Goal: Task Accomplishment & Management: Complete application form

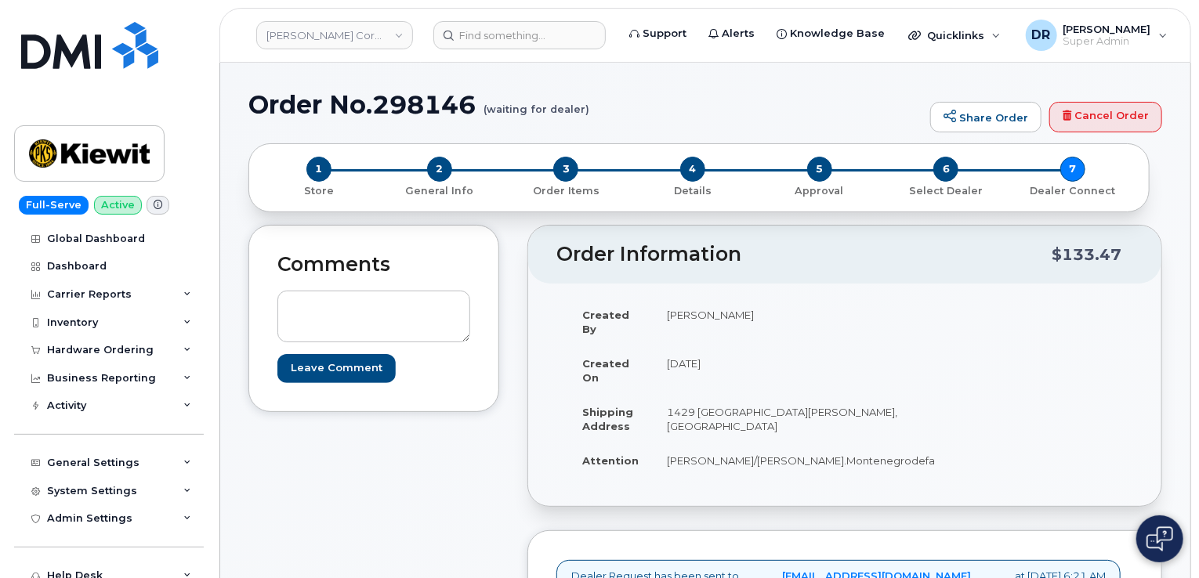
scroll to position [509, 0]
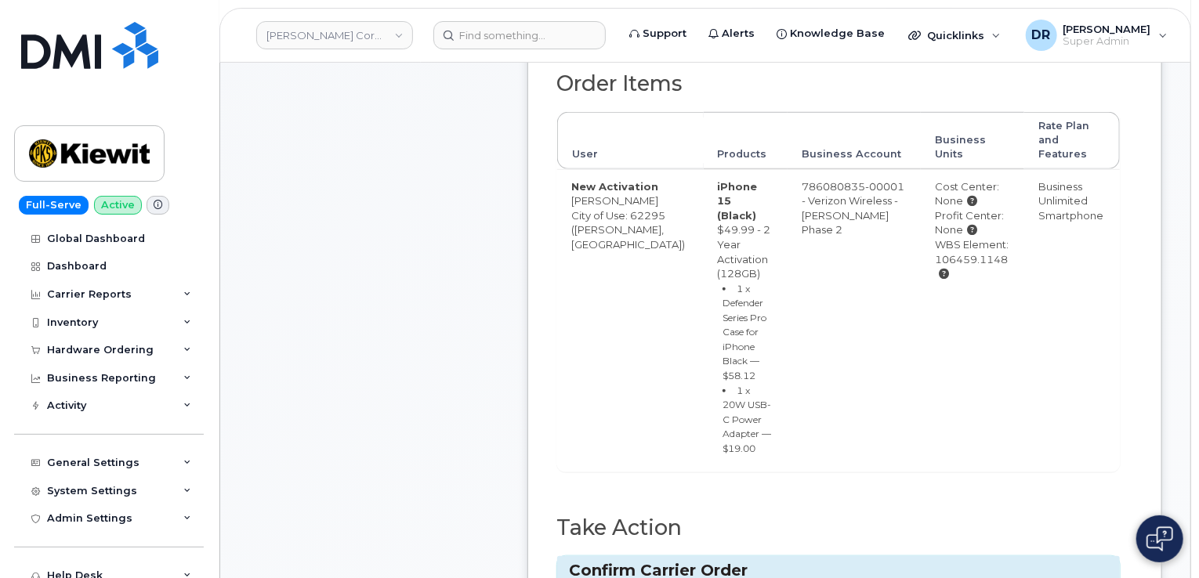
type input "MB1000496609113"
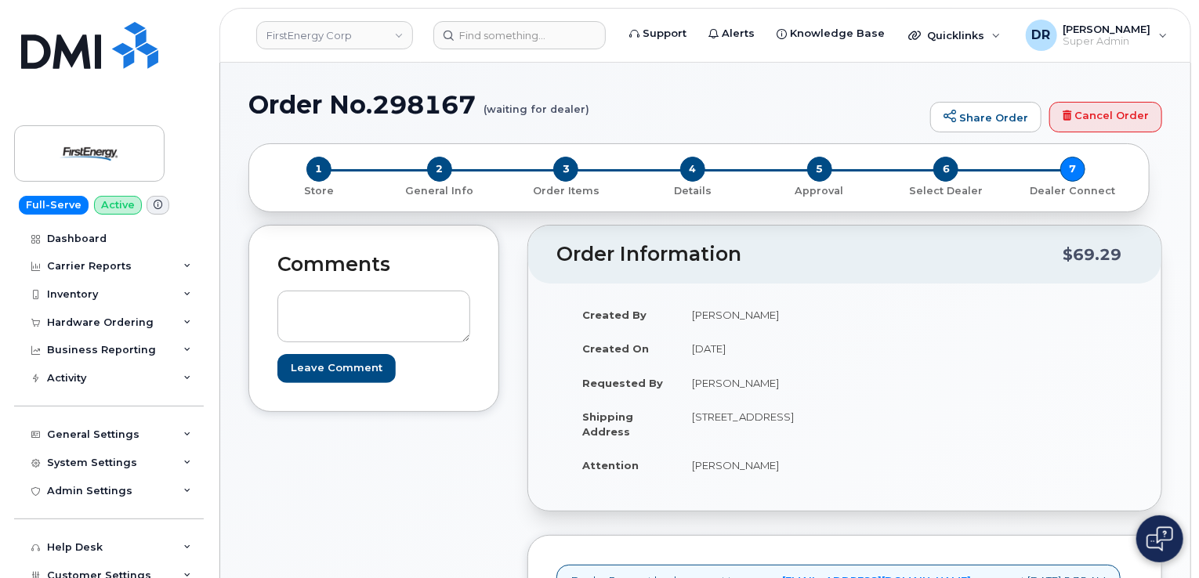
scroll to position [499, 0]
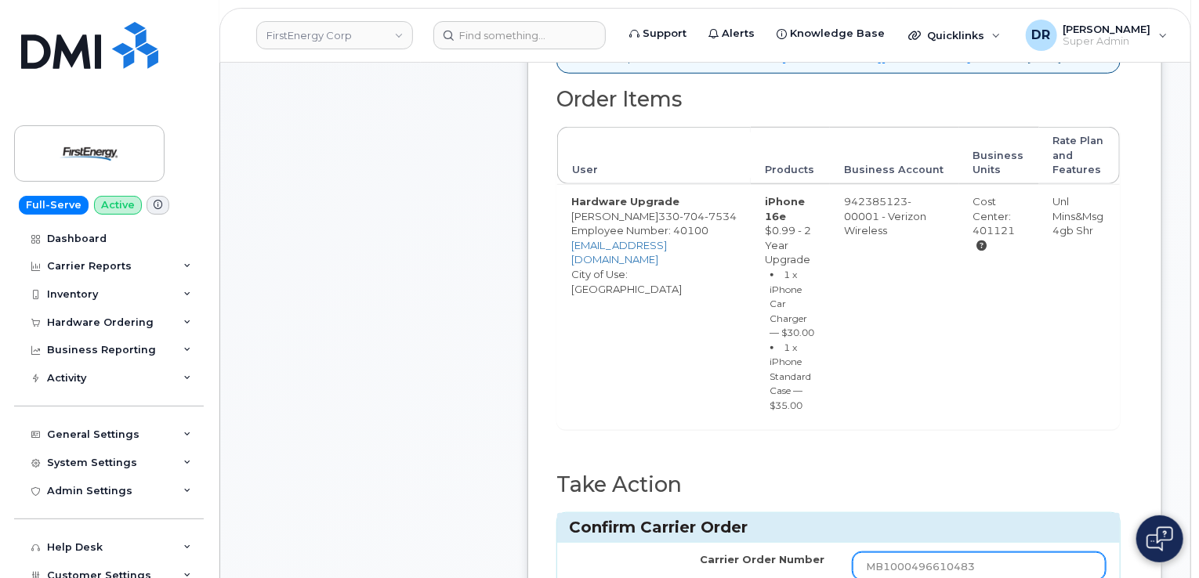
type input "MB1000496610483"
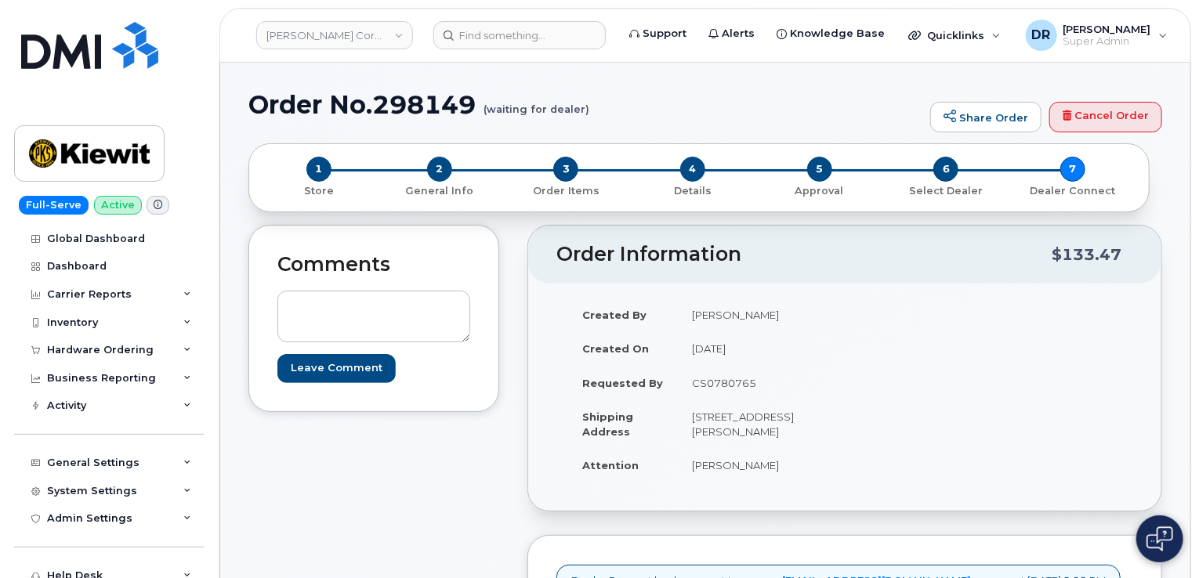
scroll to position [514, 0]
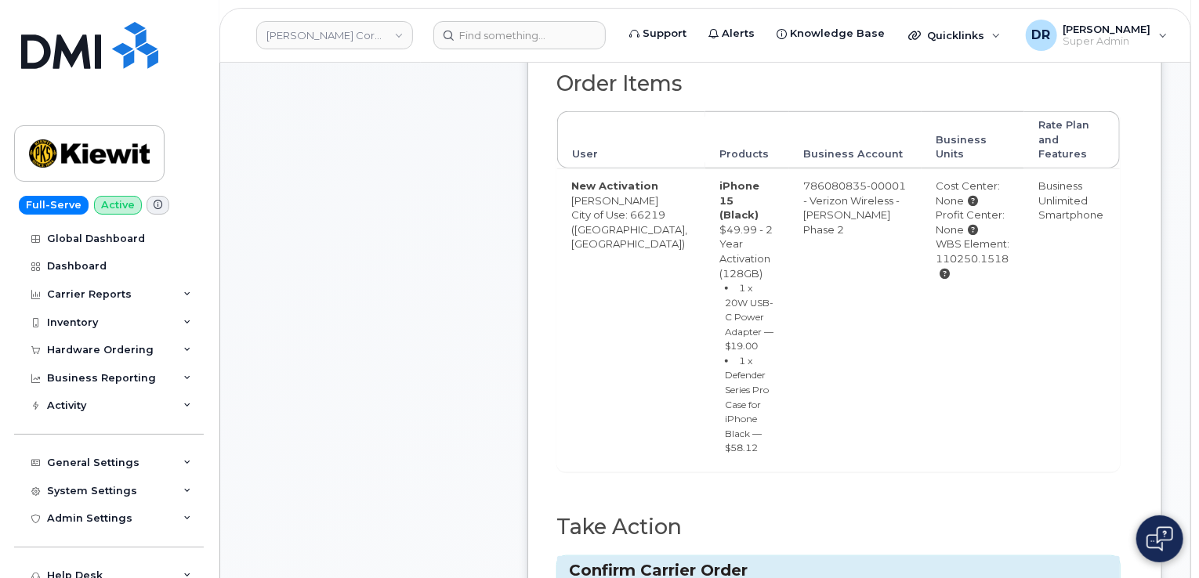
type input "MB1000496615605"
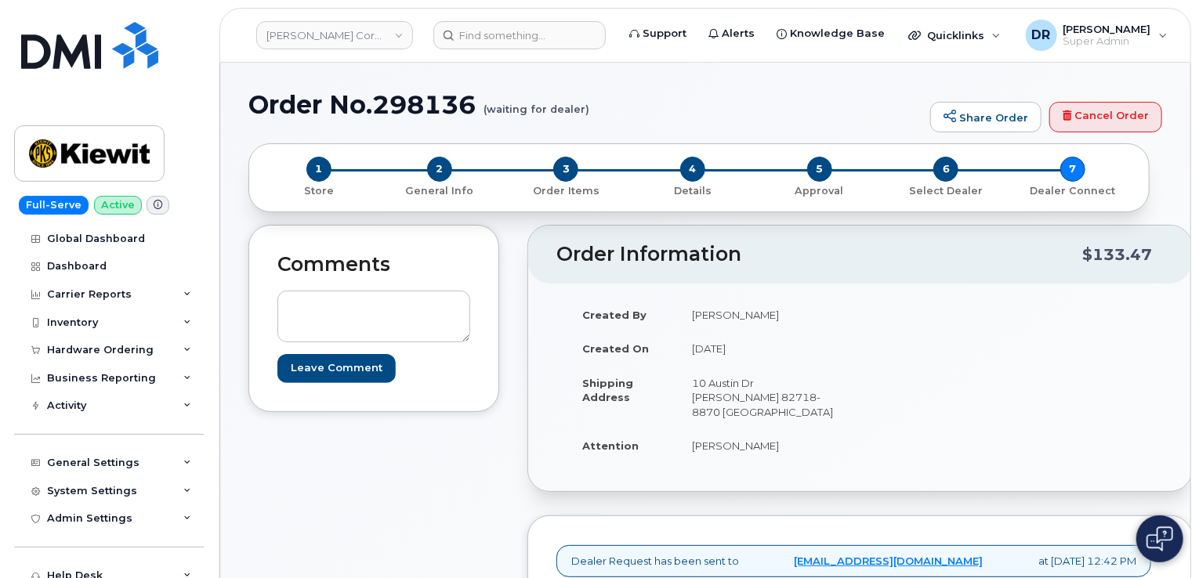
scroll to position [655, 0]
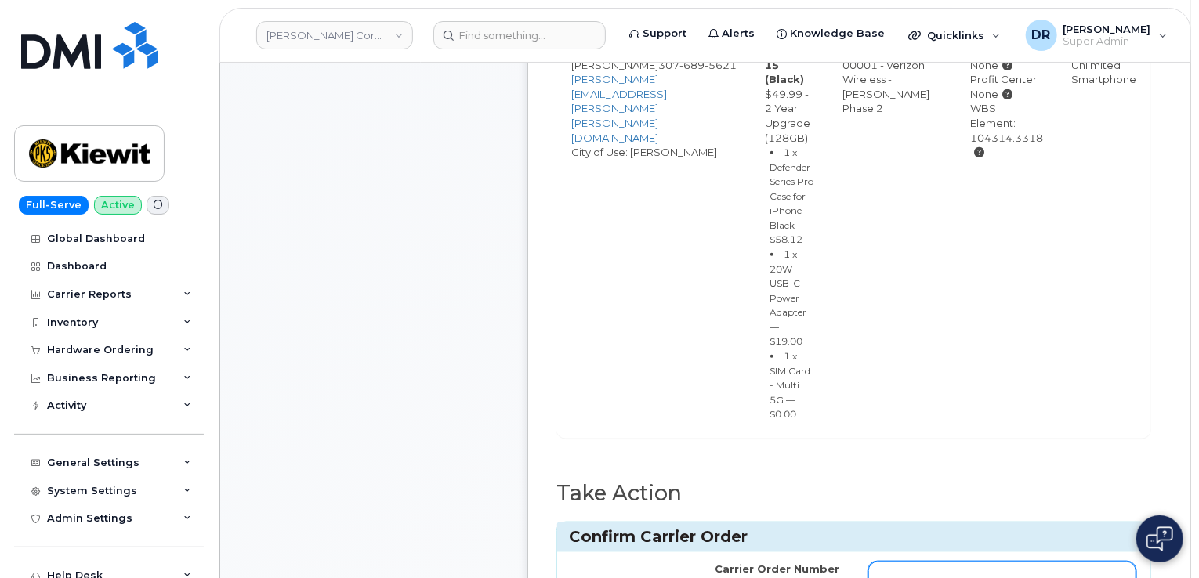
click at [990, 562] on input "Carrier Order Number" at bounding box center [1002, 576] width 269 height 28
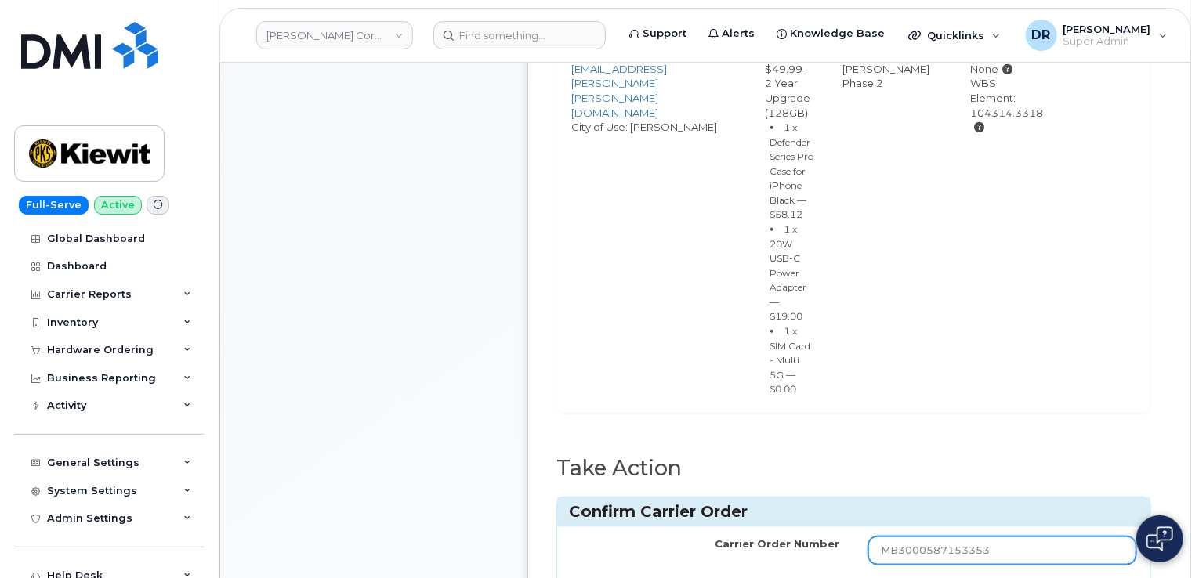
type input "MB3000587153353"
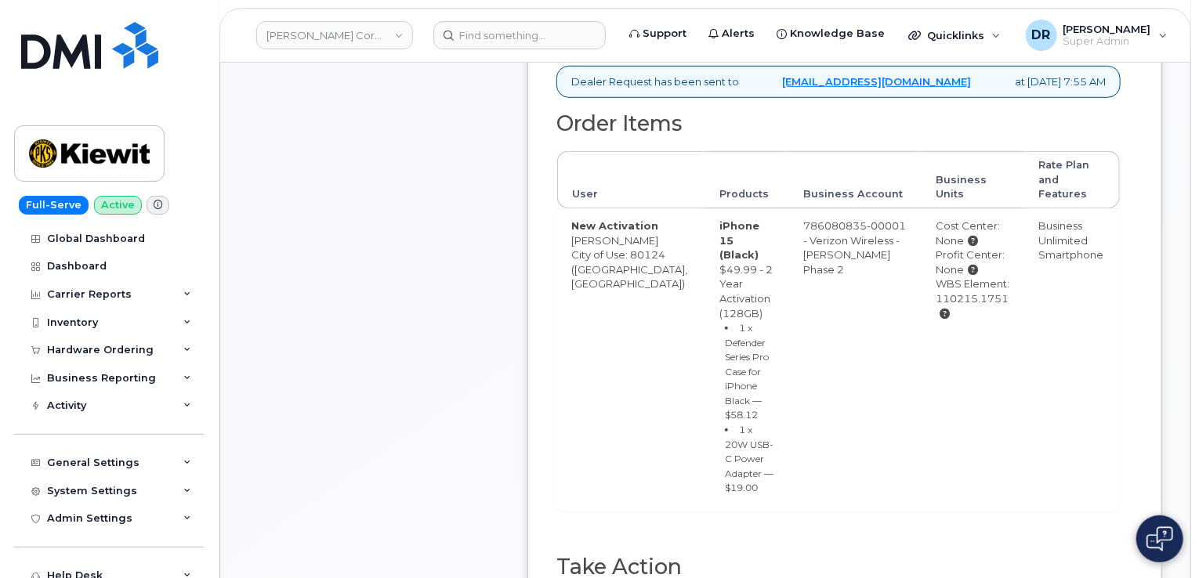
scroll to position [505, 0]
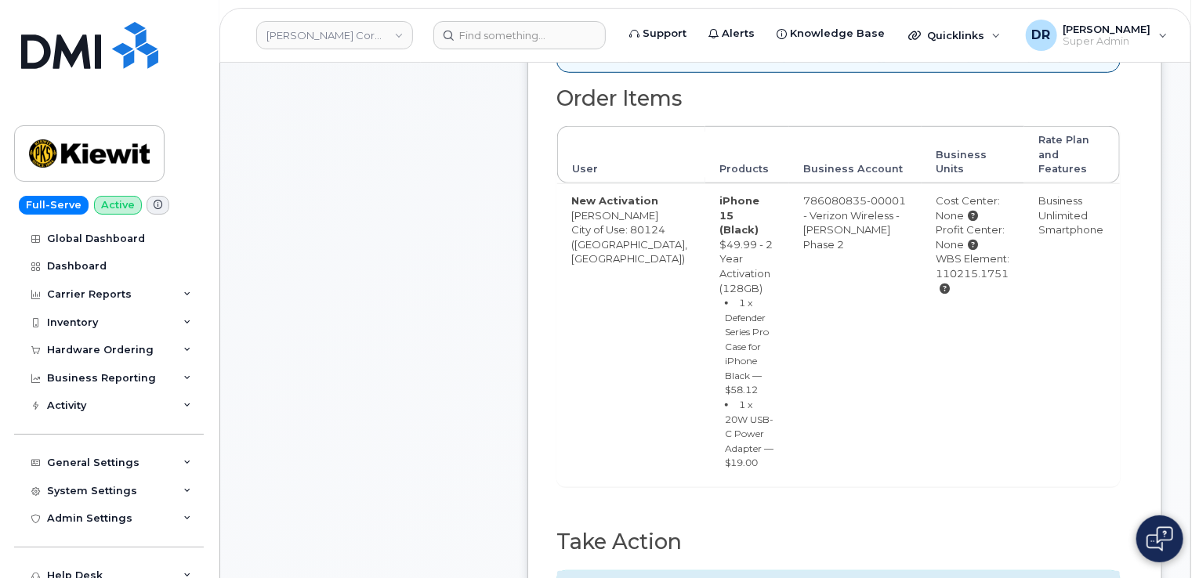
type input "MB3000587166945"
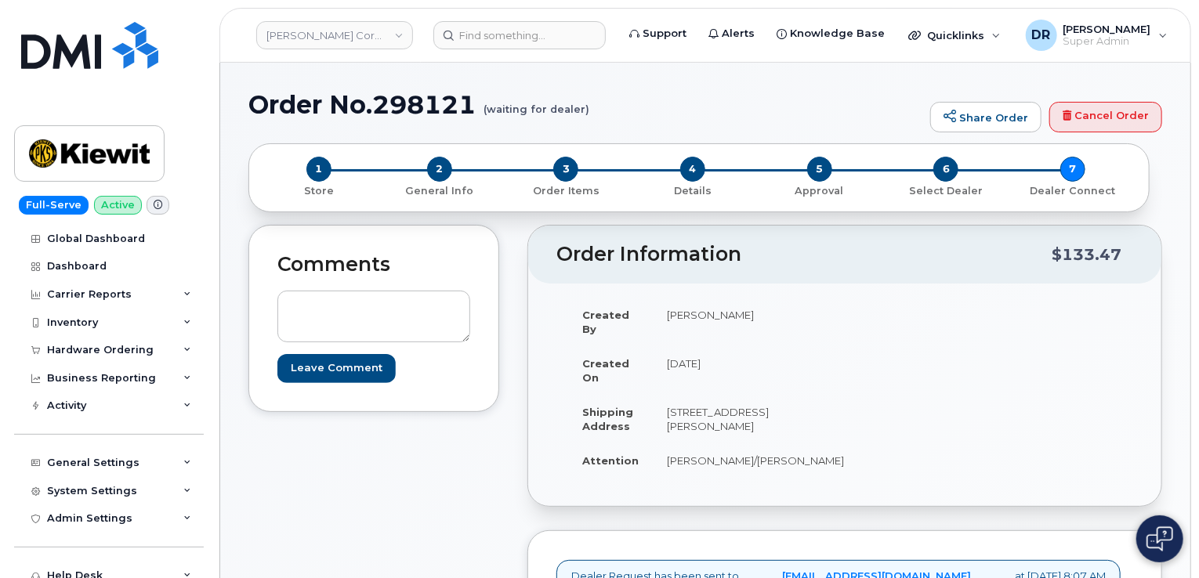
scroll to position [495, 0]
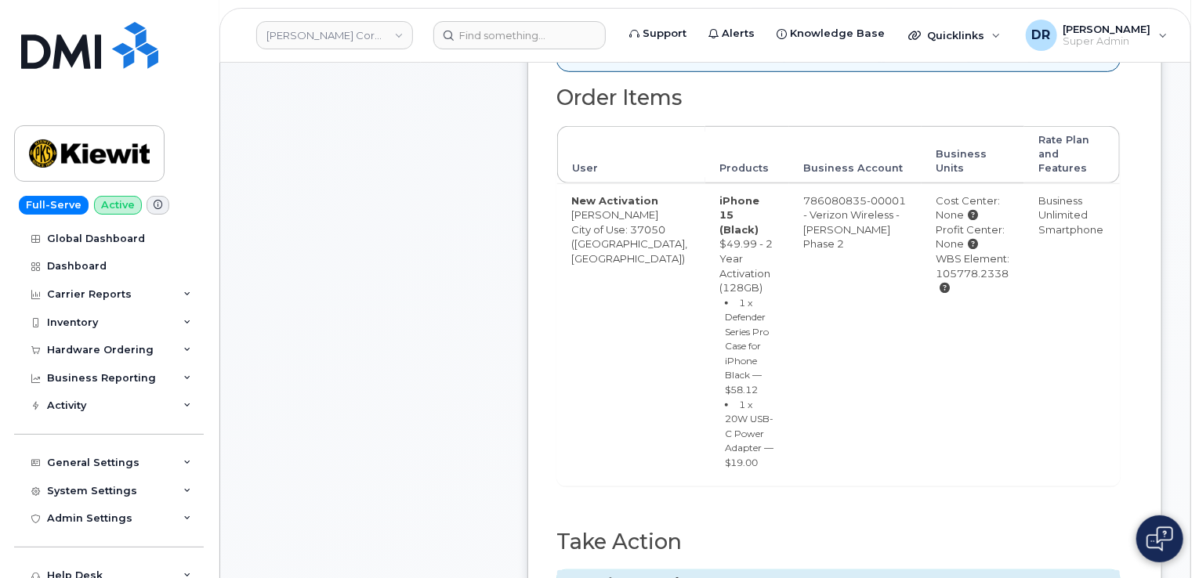
type input "MB1000496635293"
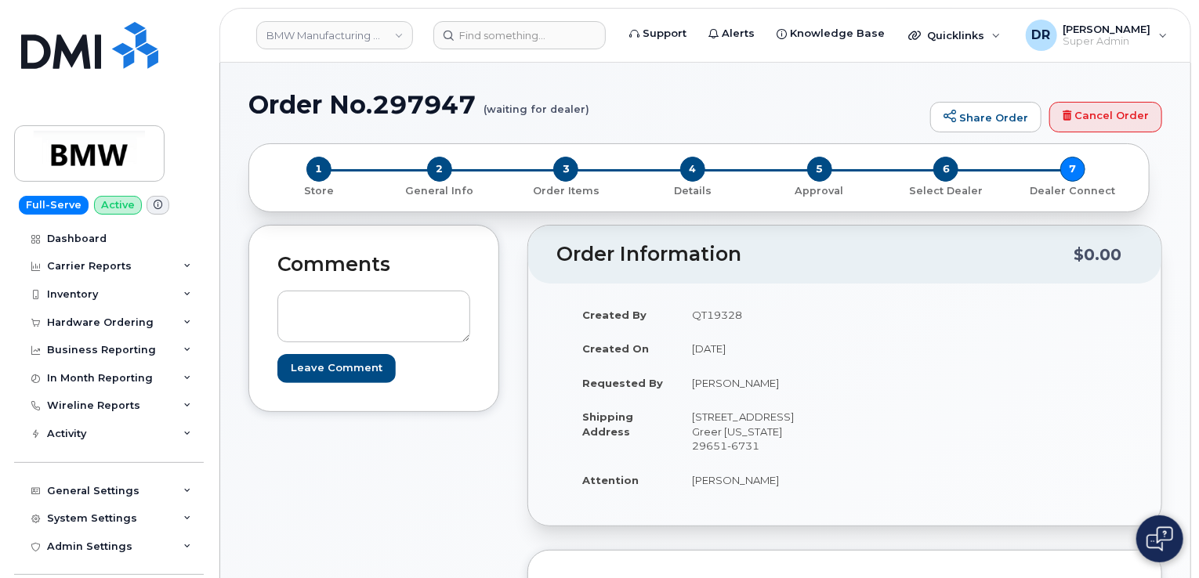
scroll to position [526, 0]
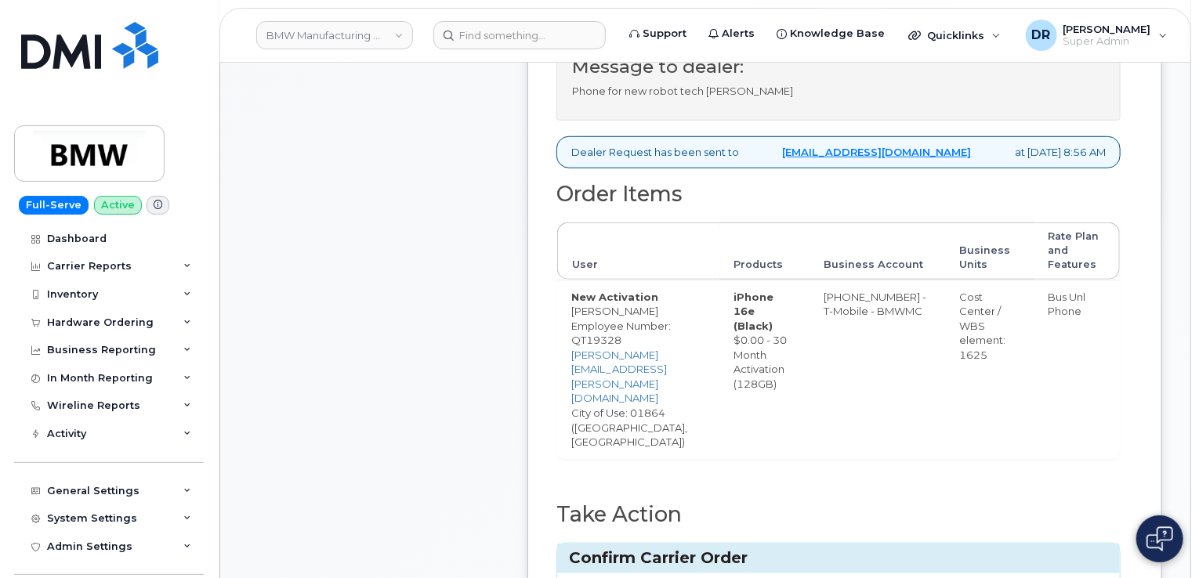
type input "771628429"
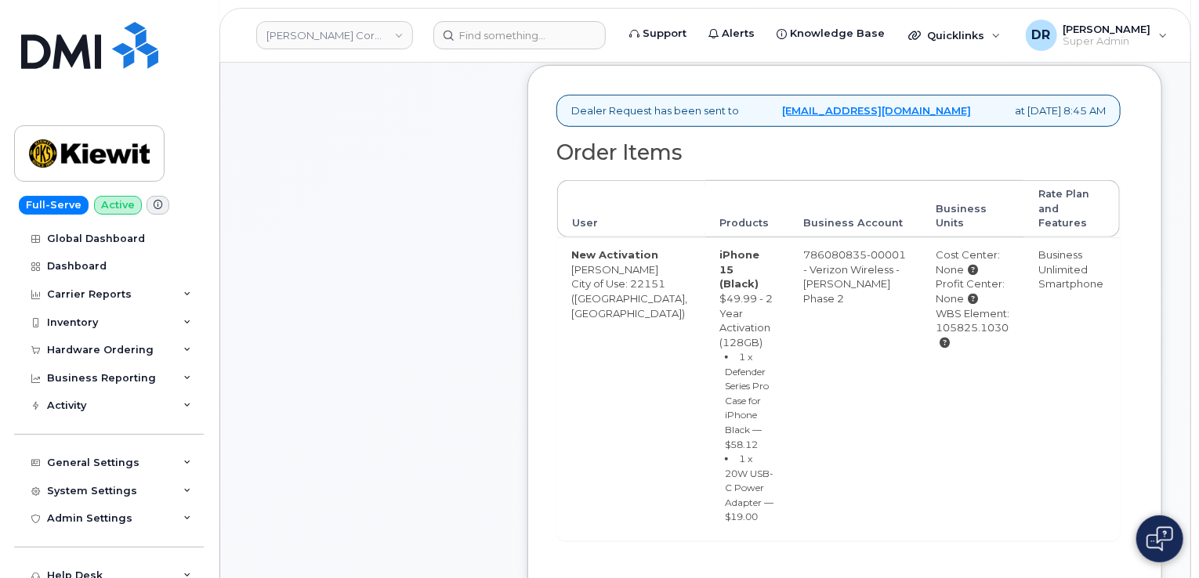
scroll to position [505, 0]
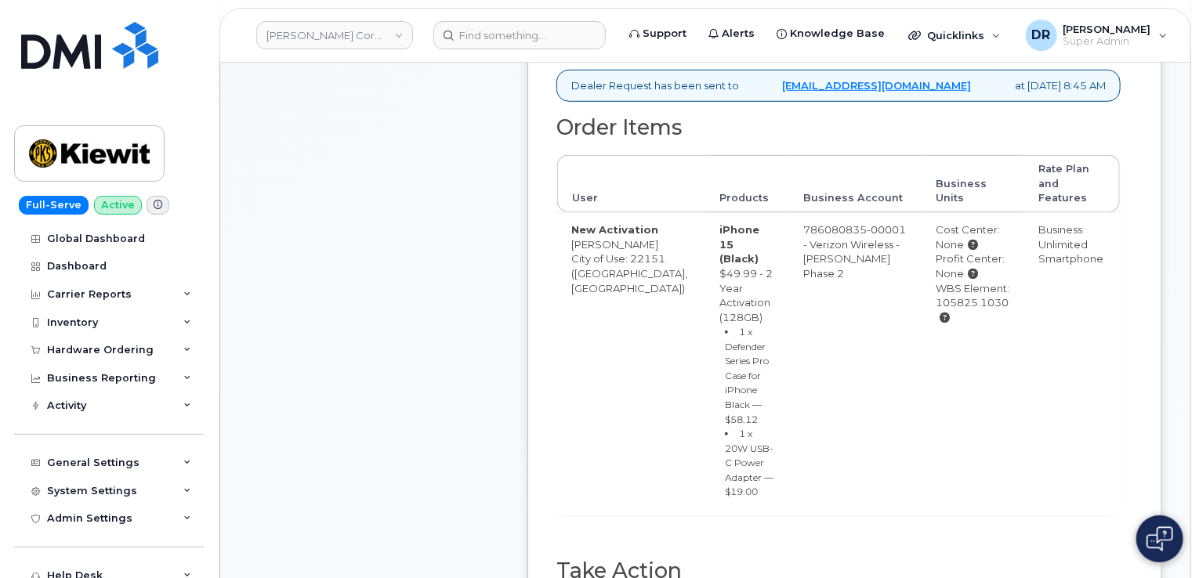
type input "MB3000587192649"
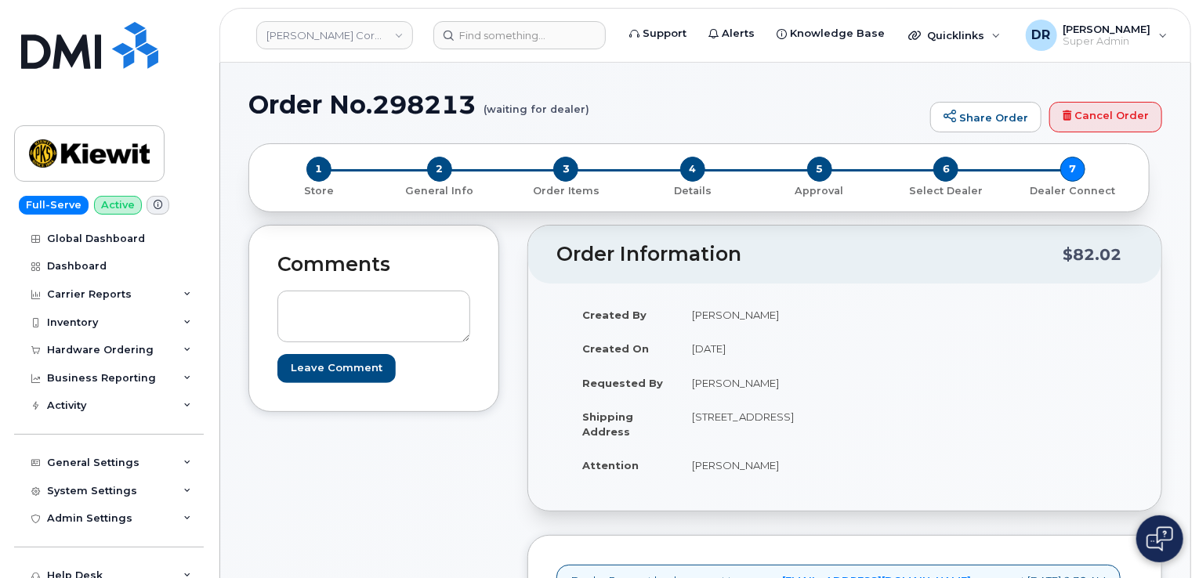
scroll to position [441, 0]
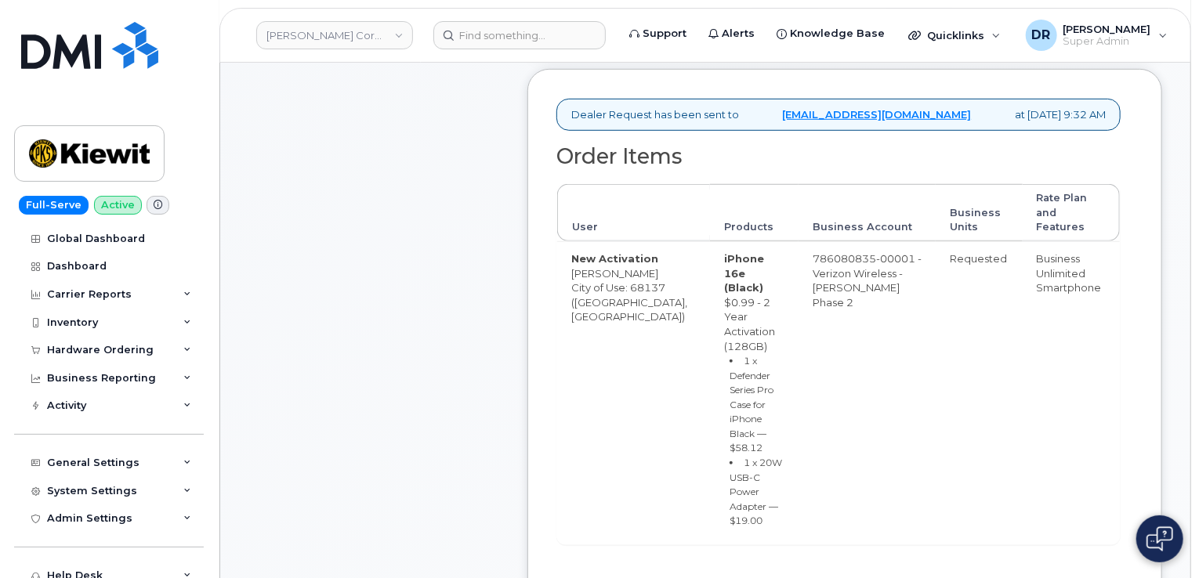
type input "MB3000587193084"
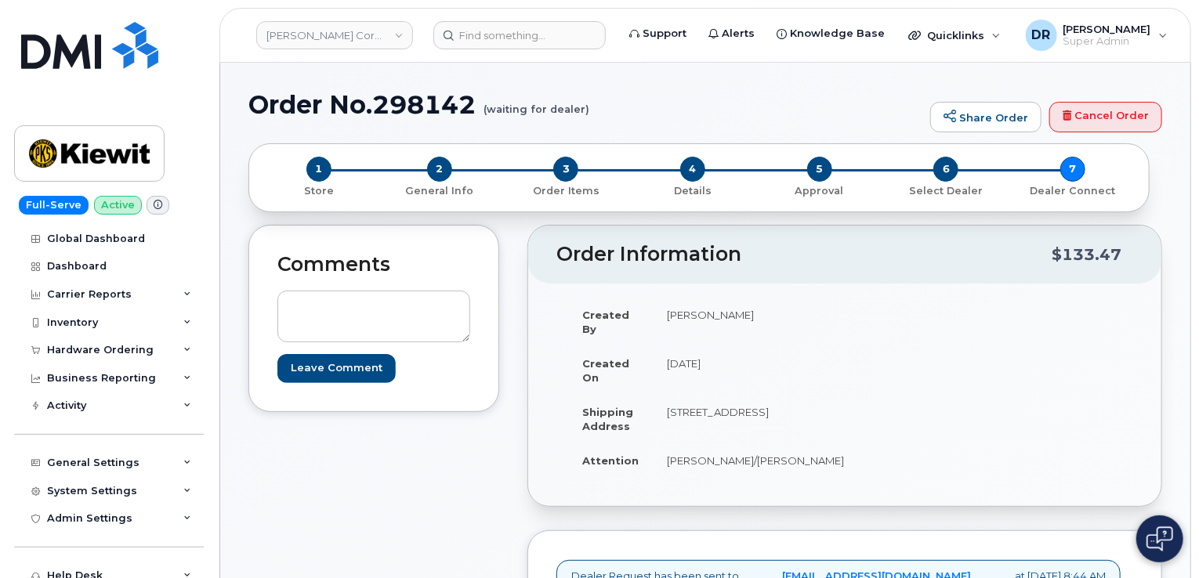
scroll to position [465, 0]
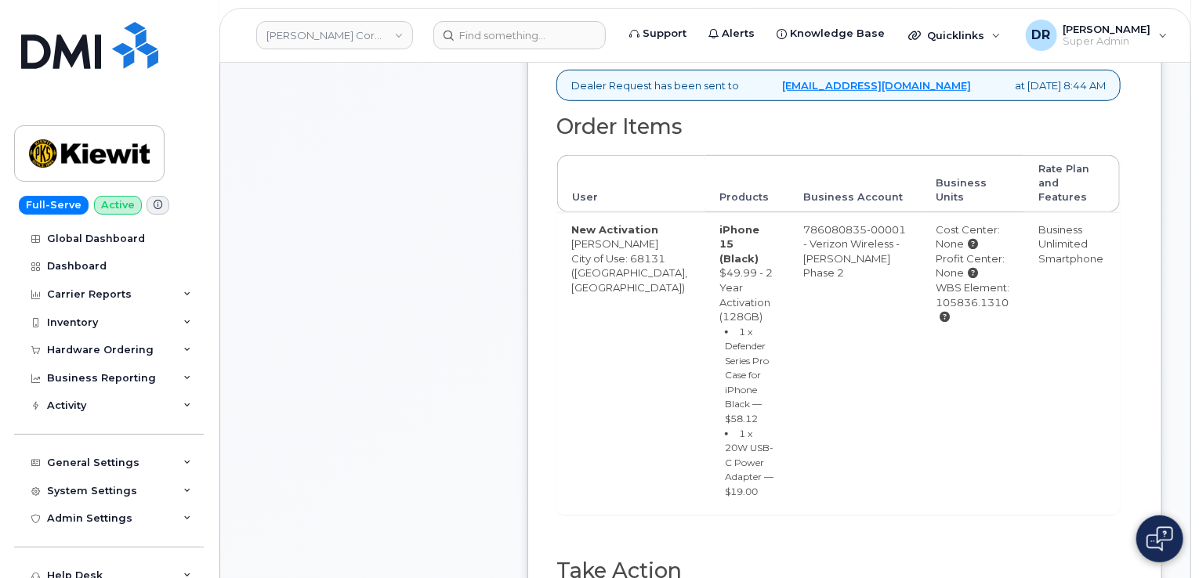
type input "MB1000496656800"
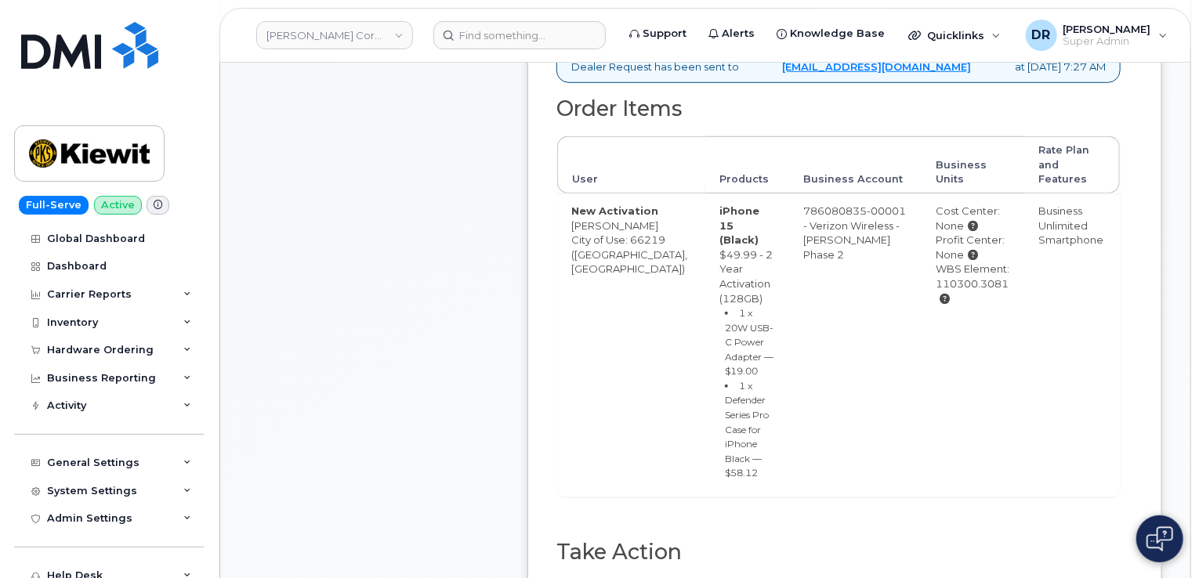
scroll to position [539, 0]
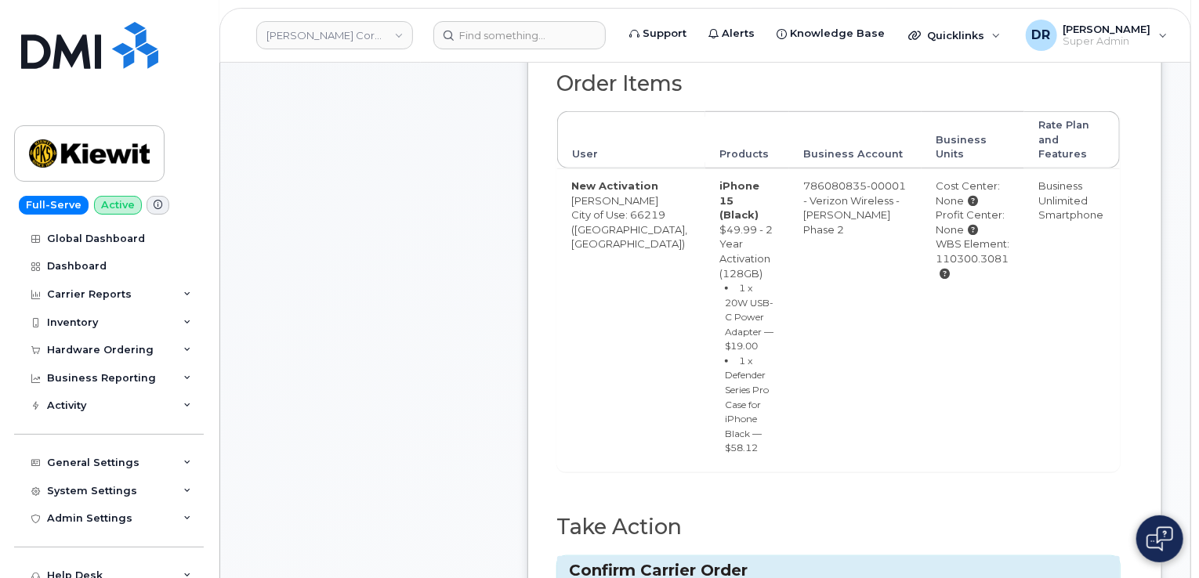
type input "MB1000496667424"
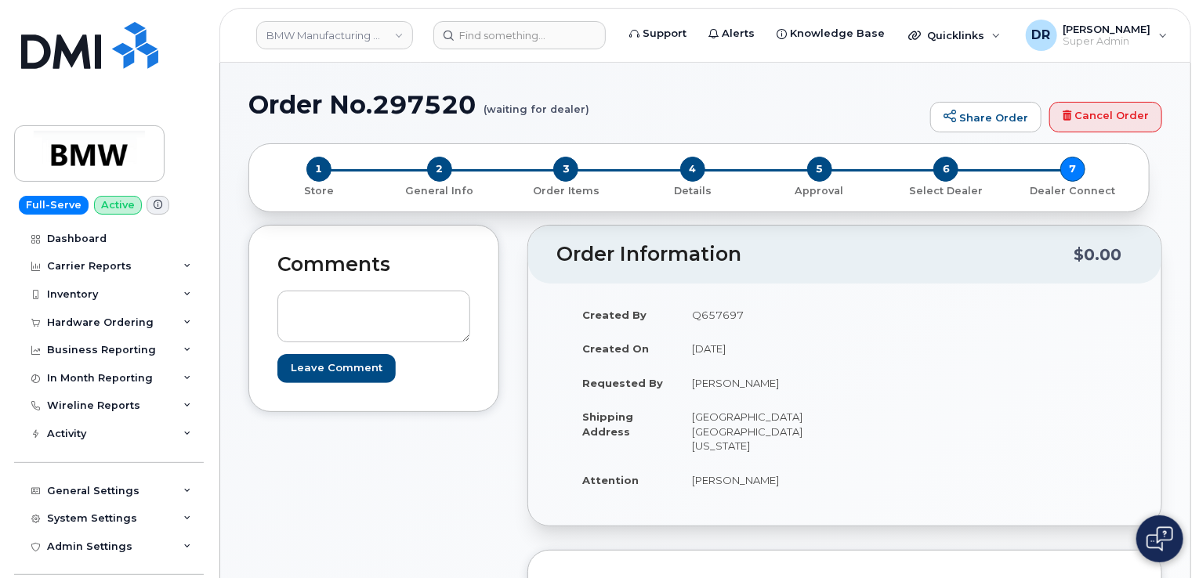
scroll to position [599, 0]
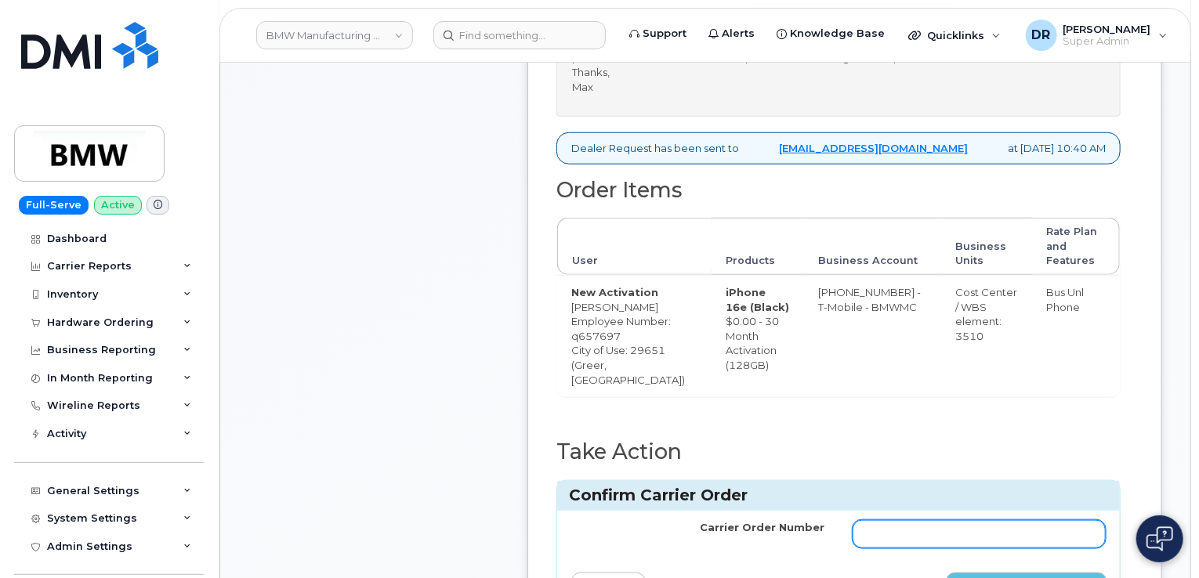
click at [979, 548] on input "Carrier Order Number" at bounding box center [978, 534] width 253 height 28
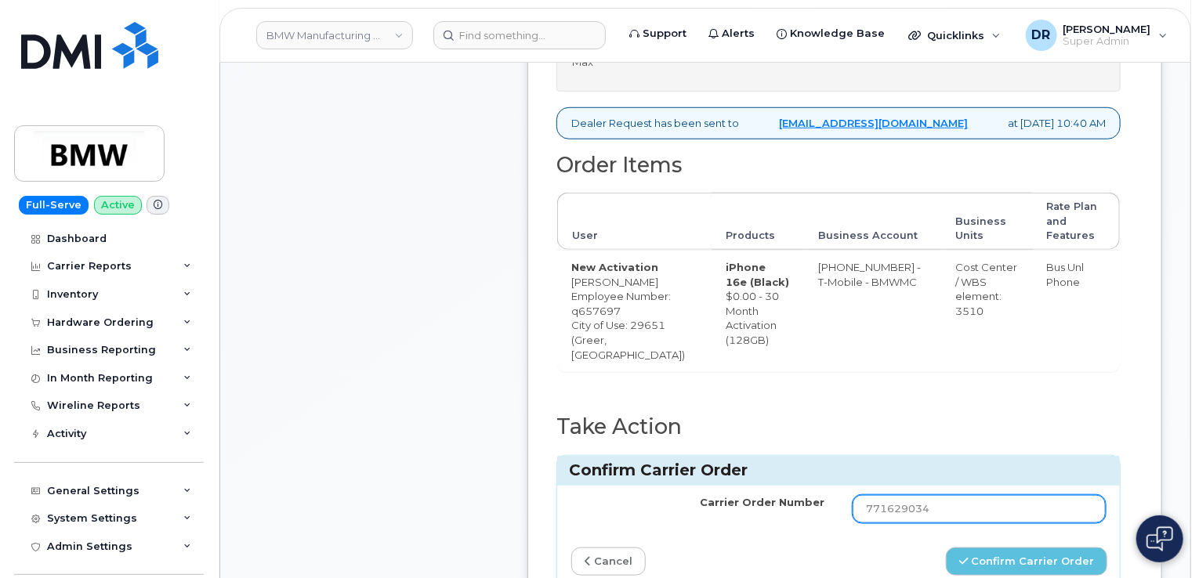
type input "771629034"
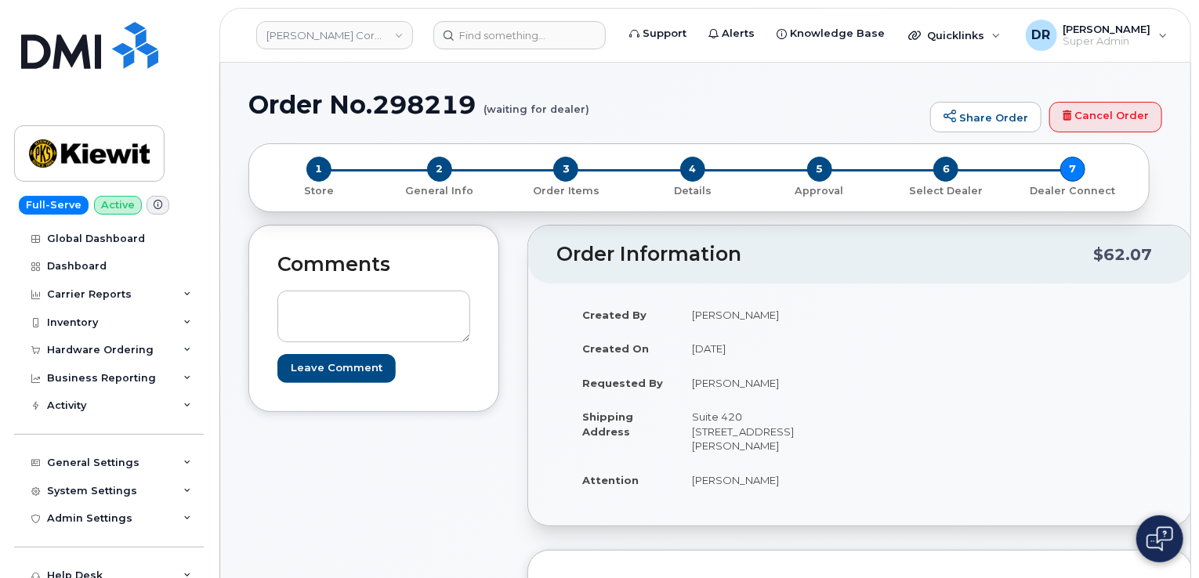
scroll to position [514, 0]
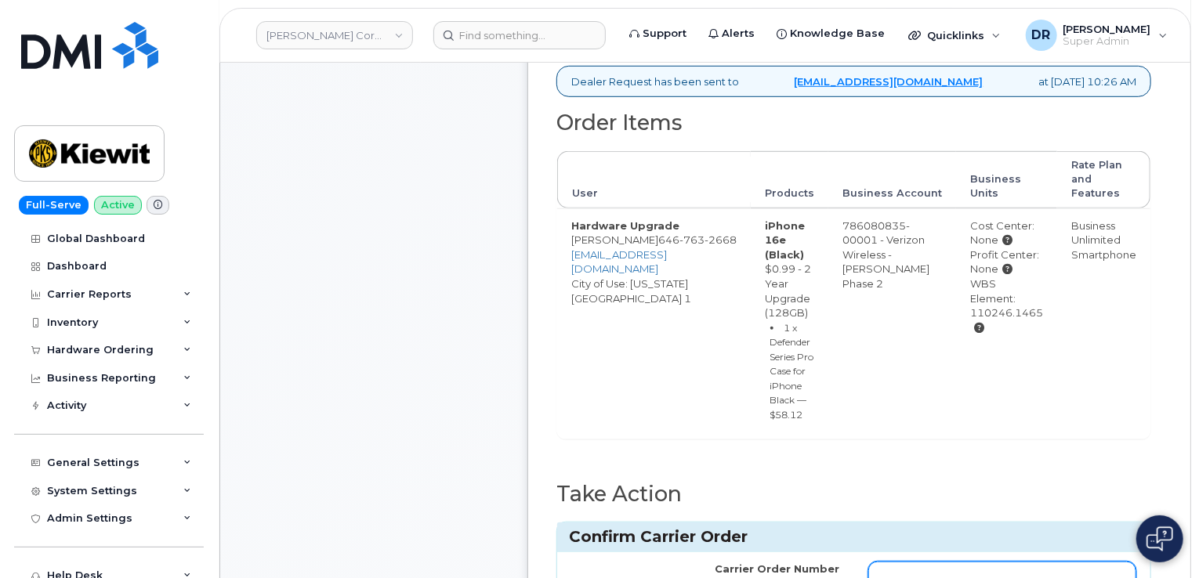
click at [986, 562] on input "Carrier Order Number" at bounding box center [1002, 576] width 269 height 28
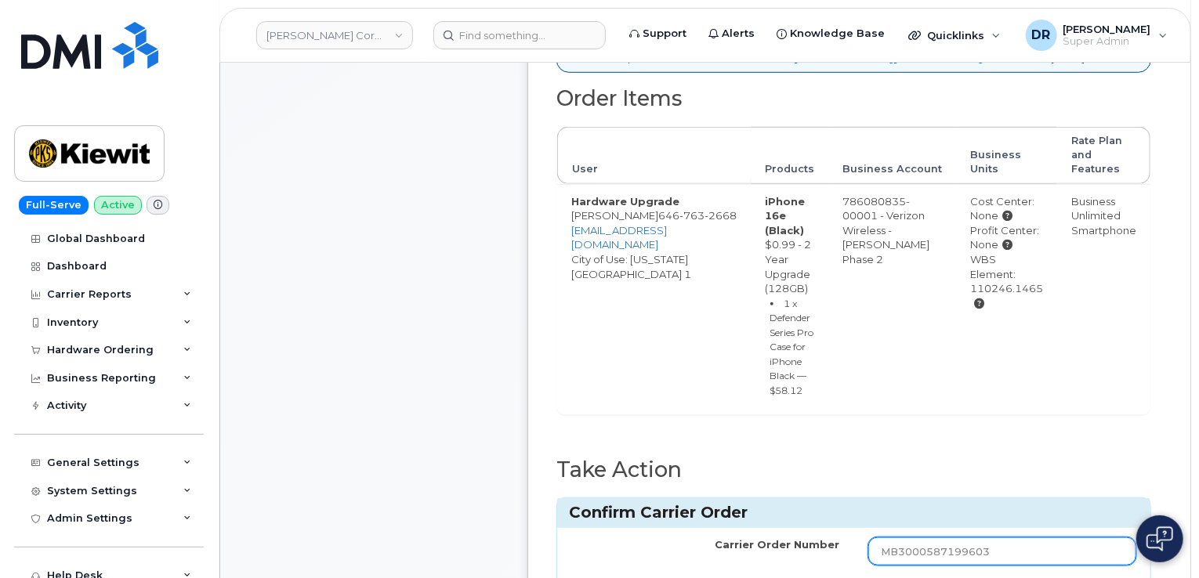
type input "MB3000587199603"
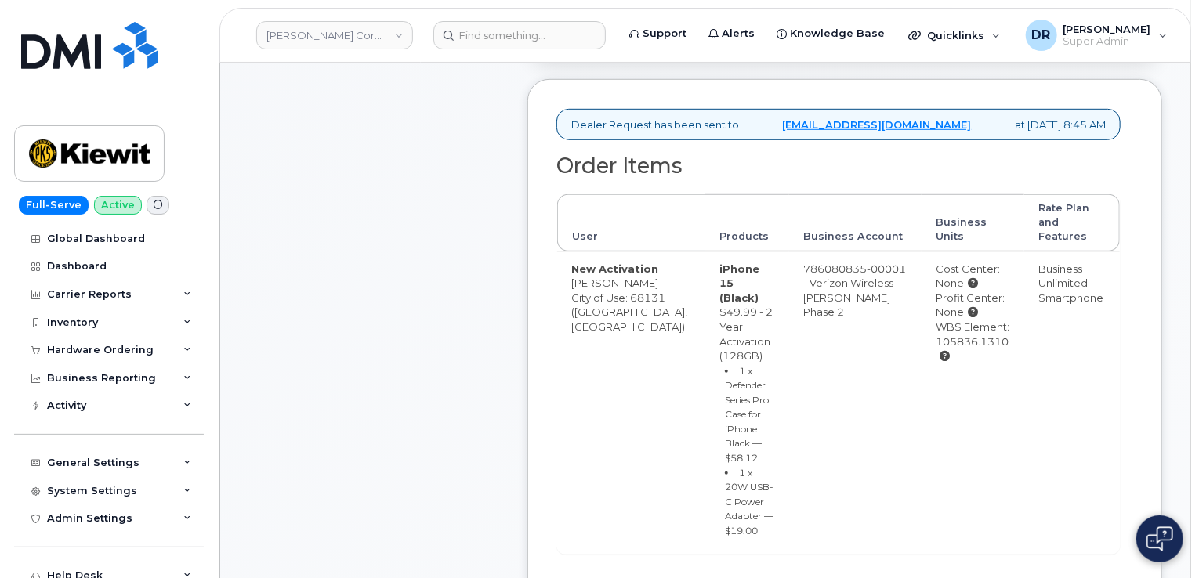
scroll to position [476, 0]
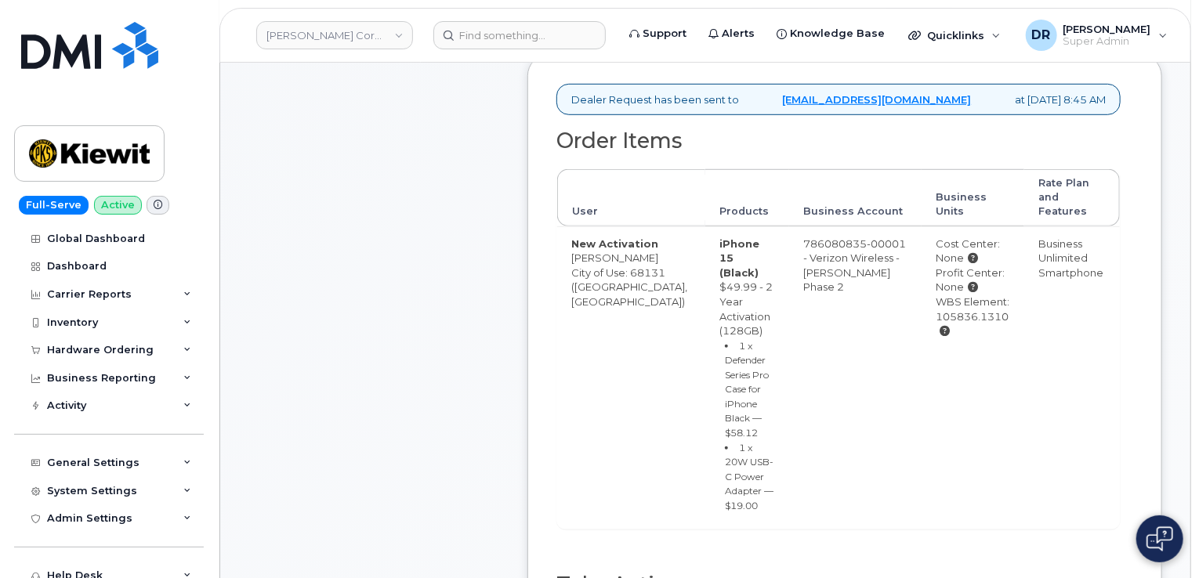
type input "MB1000496690795"
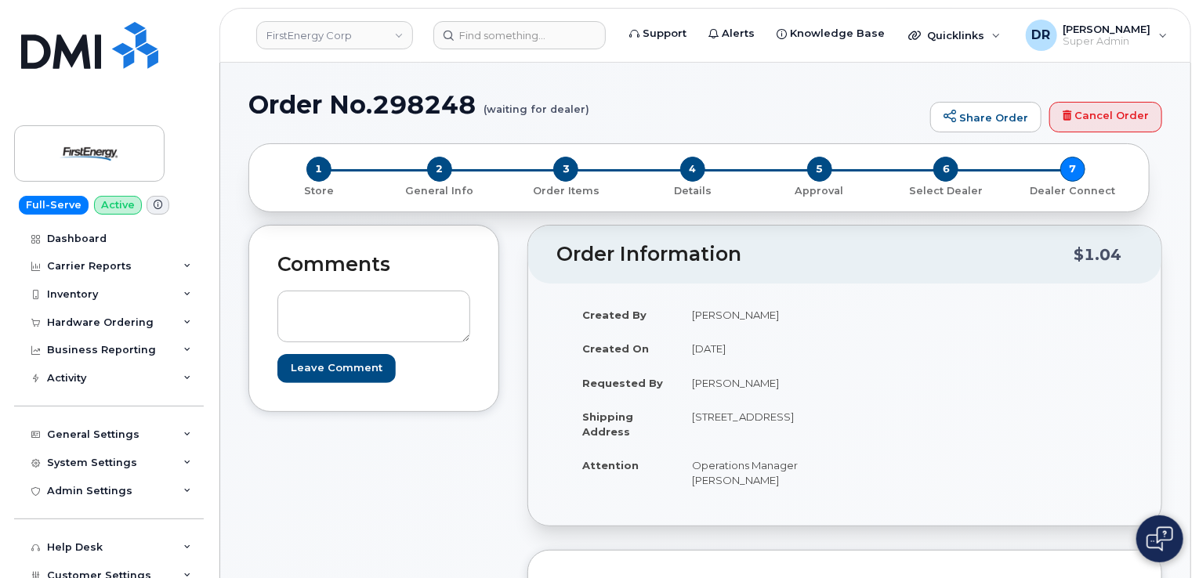
scroll to position [418, 0]
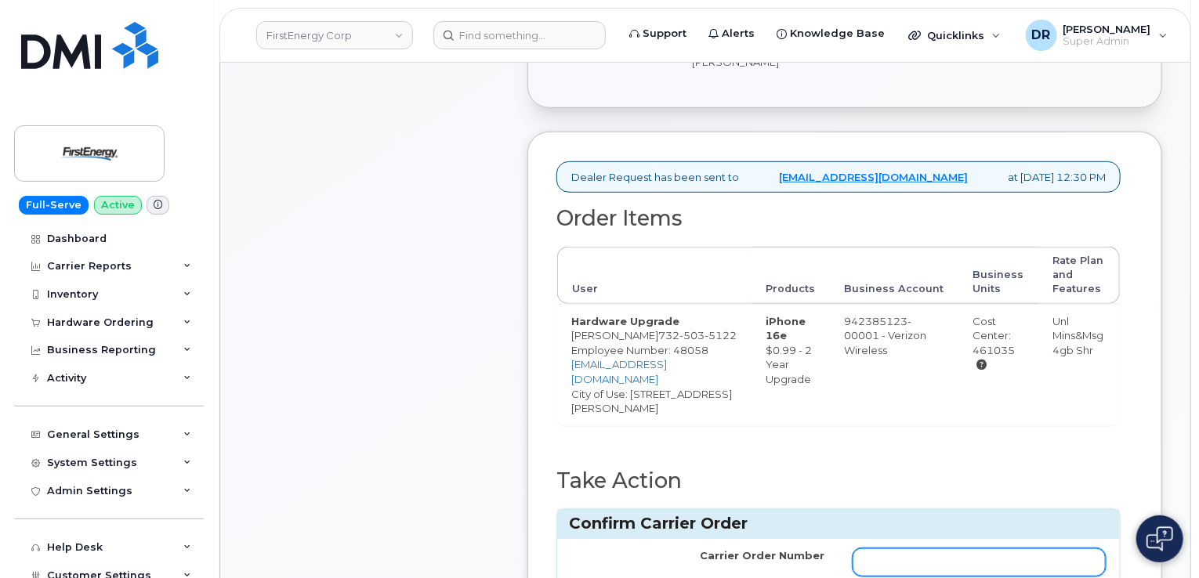
click at [979, 562] on input "Carrier Order Number" at bounding box center [978, 562] width 253 height 28
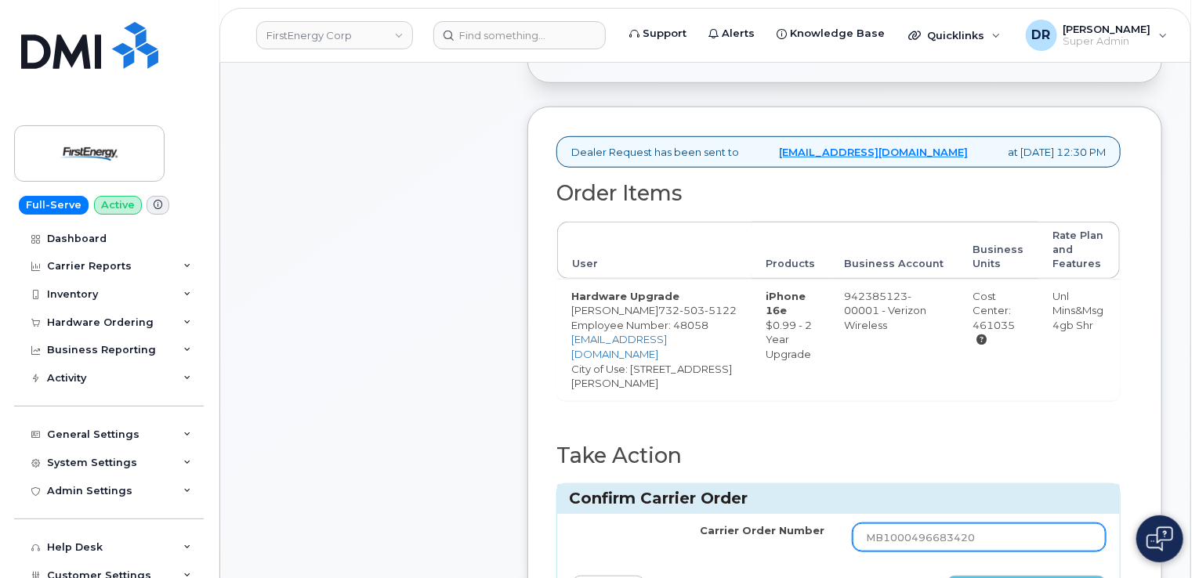
type input "MB1000496683420"
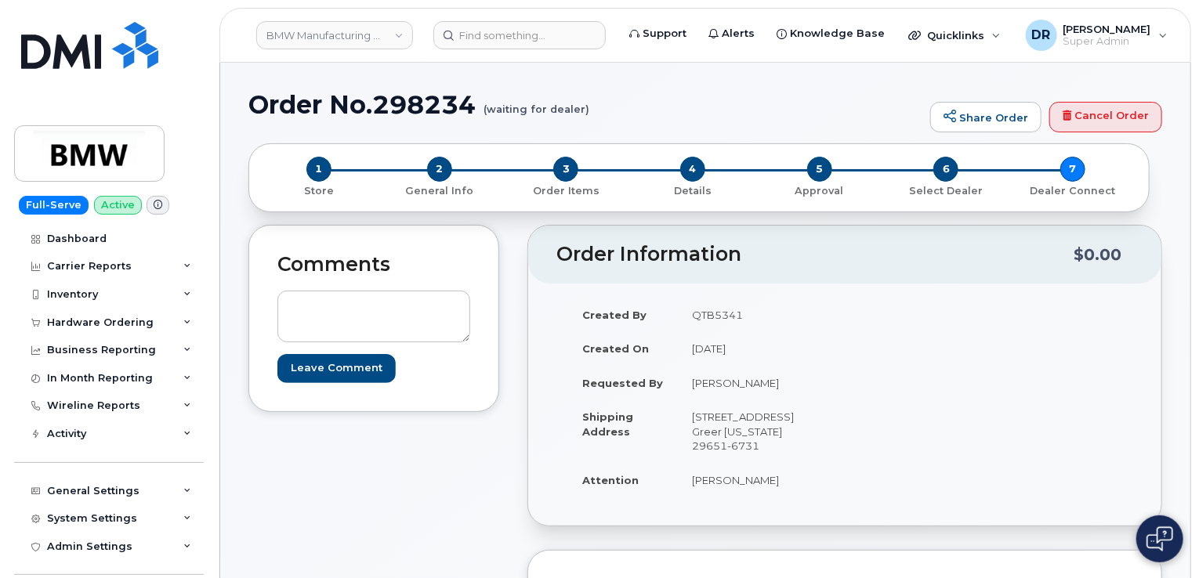
scroll to position [418, 0]
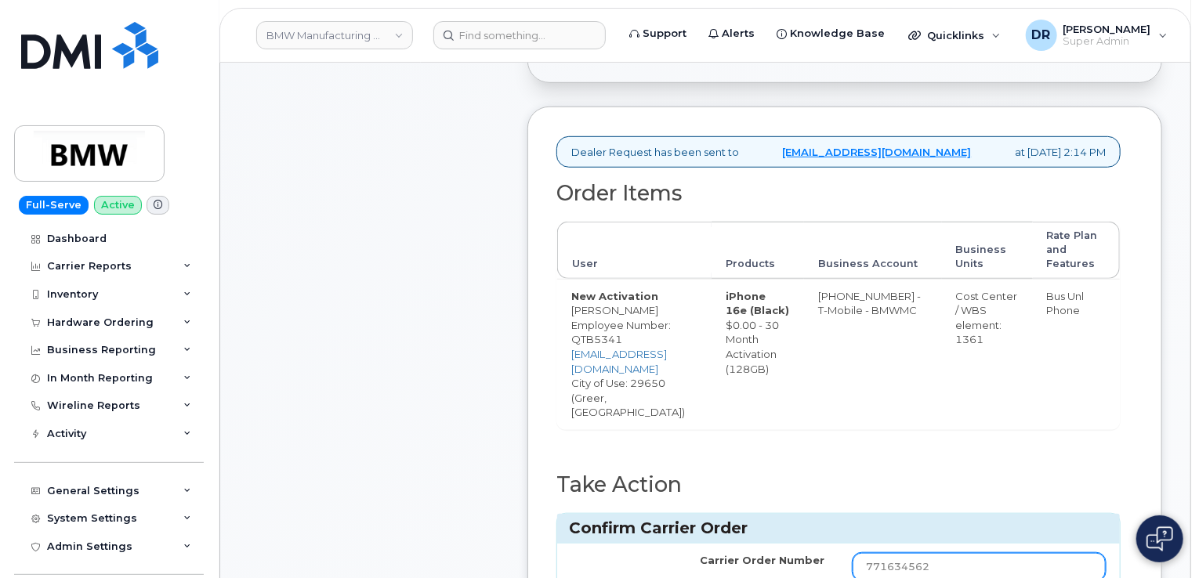
type input "771634562"
